Goal: Use online tool/utility: Utilize a website feature to perform a specific function

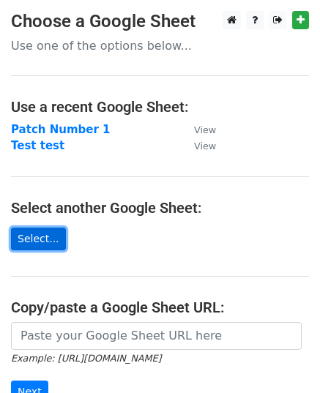
click at [26, 241] on link "Select..." at bounding box center [38, 239] width 55 height 23
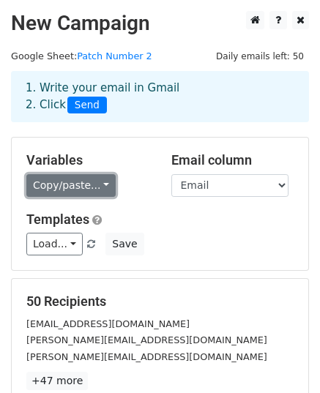
click at [61, 187] on link "Copy/paste..." at bounding box center [70, 185] width 89 height 23
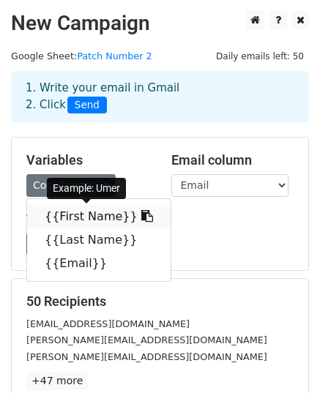
click at [60, 213] on link "{{First Name}}" at bounding box center [98, 216] width 143 height 23
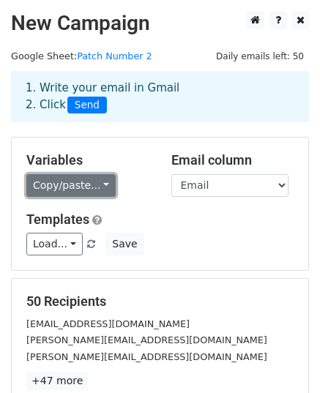
click at [64, 179] on link "Copy/paste..." at bounding box center [70, 185] width 89 height 23
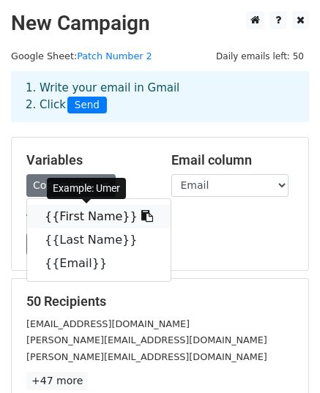
click at [97, 209] on link "{{First Name}}" at bounding box center [98, 216] width 143 height 23
